Goal: Obtain resource: Download file/media

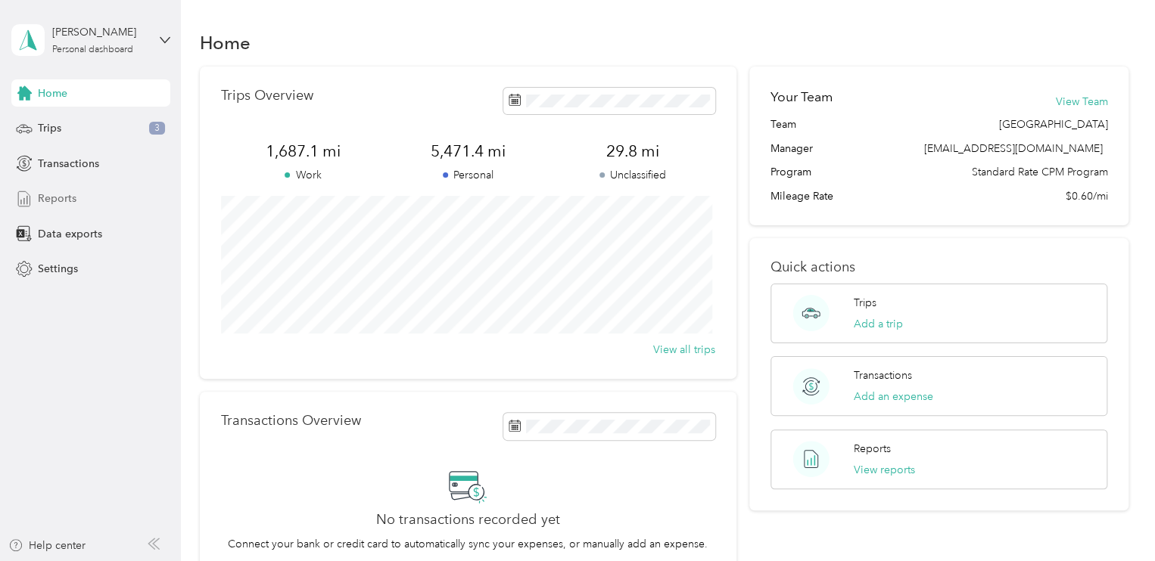
click at [73, 194] on span "Reports" at bounding box center [57, 199] width 39 height 16
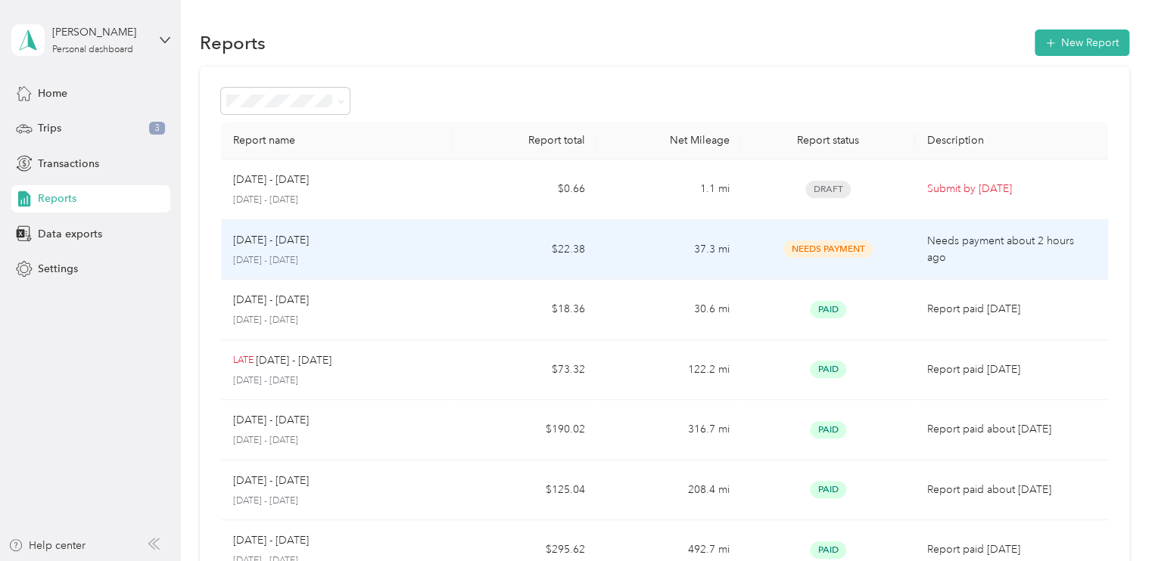
click at [837, 247] on span "Needs Payment" at bounding box center [827, 249] width 89 height 17
click at [954, 251] on p "Needs payment about 2 hours ago" at bounding box center [1011, 249] width 169 height 33
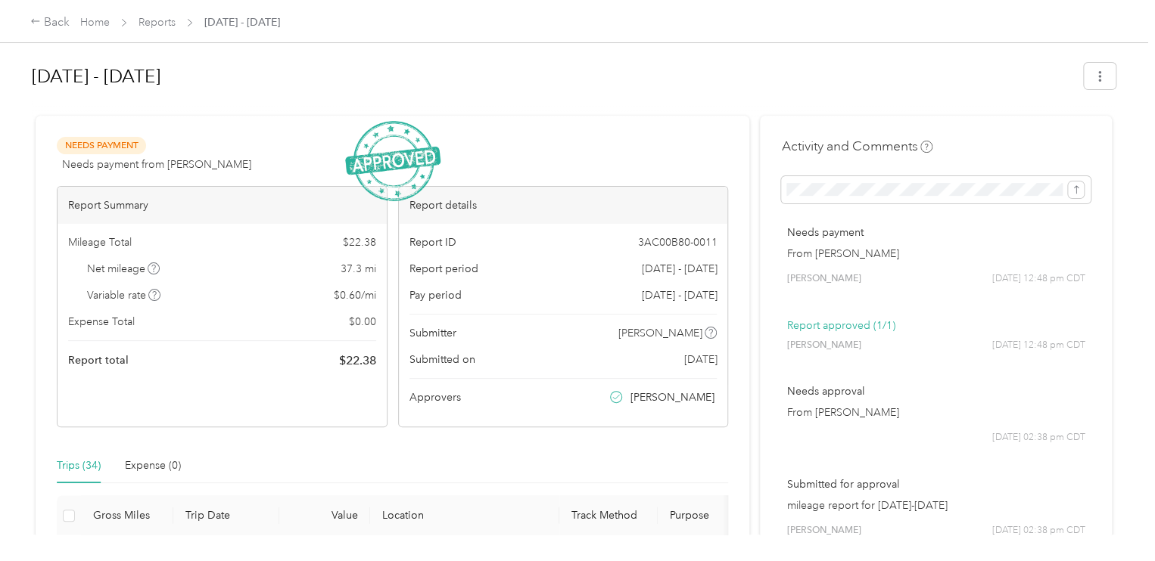
click at [412, 158] on img at bounding box center [392, 161] width 95 height 81
click at [1076, 192] on icon "submit" at bounding box center [1076, 190] width 11 height 11
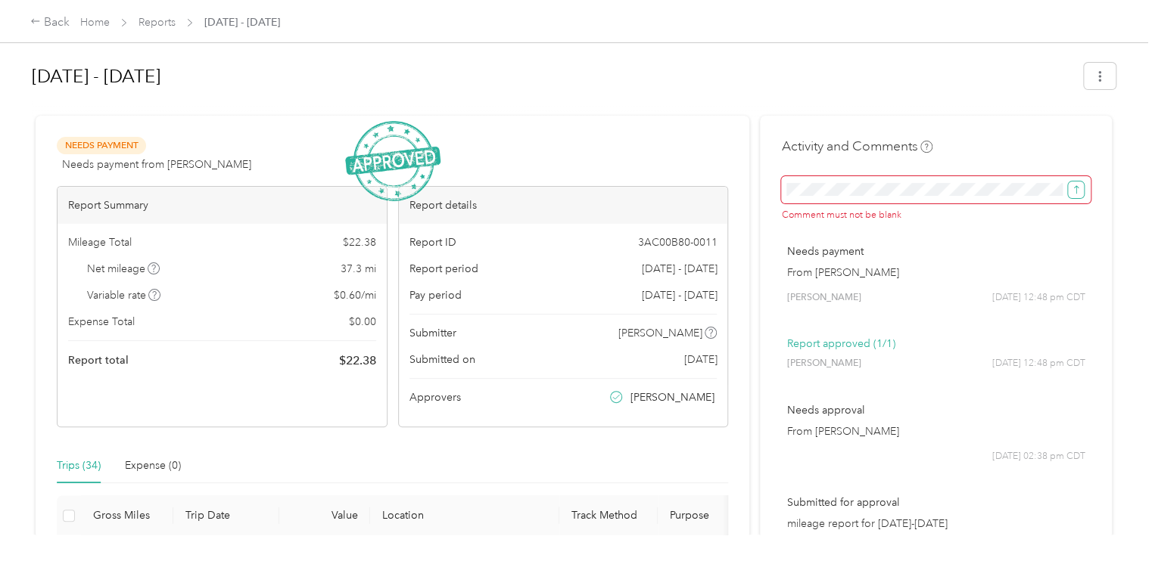
click at [1076, 192] on icon "submit" at bounding box center [1076, 190] width 11 height 11
click at [1000, 241] on div "Needs payment From [PERSON_NAME] [PERSON_NAME] [DATE] 12:48 pm CDT" at bounding box center [935, 274] width 309 height 82
click at [1094, 81] on icon "button" at bounding box center [1099, 76] width 11 height 11
click at [1072, 129] on span "Download" at bounding box center [1053, 131] width 50 height 16
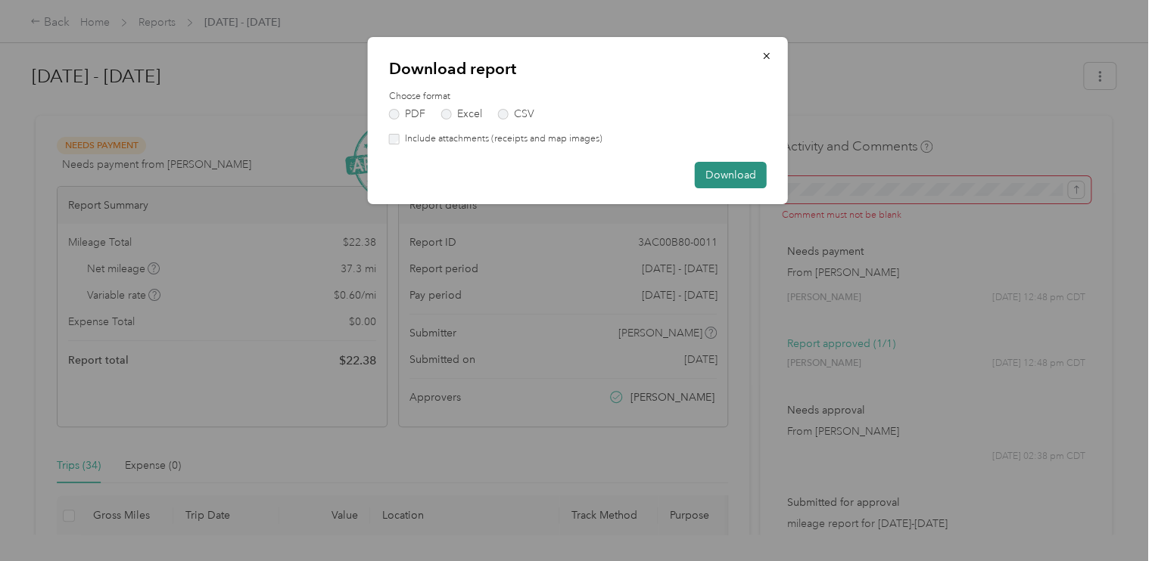
click at [720, 175] on button "Download" at bounding box center [731, 175] width 72 height 26
